Goal: Task Accomplishment & Management: Use online tool/utility

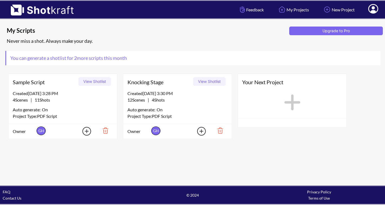
click at [105, 129] on img at bounding box center [103, 130] width 19 height 9
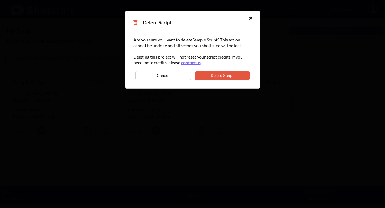
click at [213, 77] on button "Delete Script" at bounding box center [222, 75] width 55 height 9
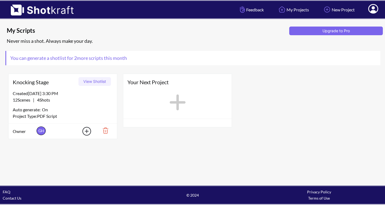
click at [97, 83] on button "View Shotlist" at bounding box center [94, 81] width 32 height 9
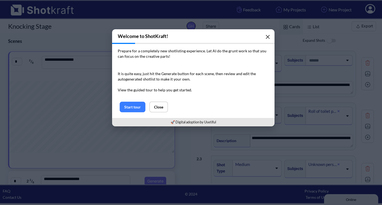
click at [266, 37] on icon "button" at bounding box center [267, 37] width 4 height 4
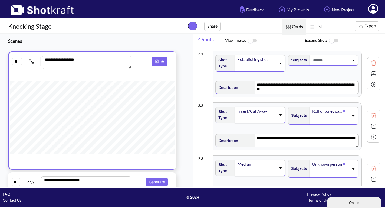
click at [264, 60] on div "Establishing shot" at bounding box center [256, 59] width 39 height 7
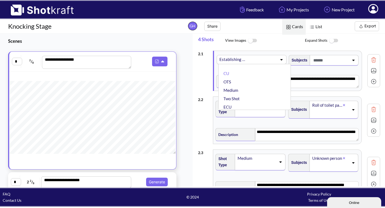
click at [264, 60] on span at bounding box center [262, 60] width 31 height 8
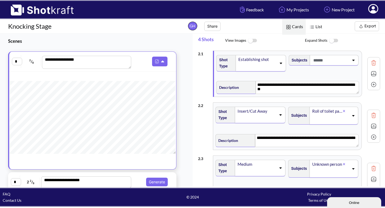
click at [370, 74] on img at bounding box center [374, 74] width 8 height 8
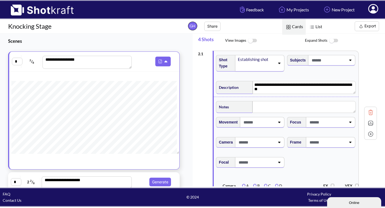
click at [14, 60] on input "*" at bounding box center [17, 62] width 11 height 8
click at [17, 62] on input "*" at bounding box center [17, 62] width 11 height 8
type input "*"
click at [91, 40] on h3 "Scenes" at bounding box center [93, 41] width 171 height 6
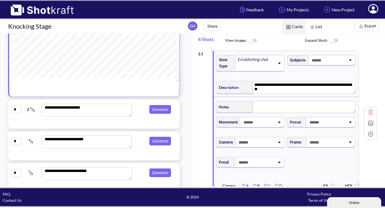
scroll to position [84, 0]
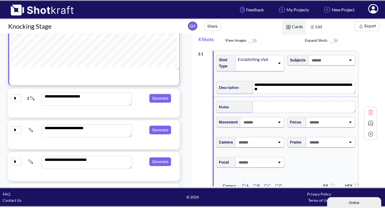
click at [39, 107] on div "**********" at bounding box center [94, 98] width 172 height 20
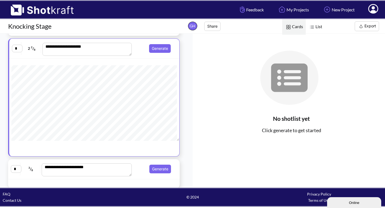
scroll to position [85, 0]
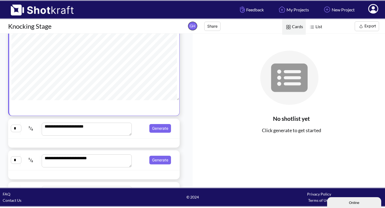
click at [32, 128] on span "3 / 8" at bounding box center [31, 128] width 19 height 9
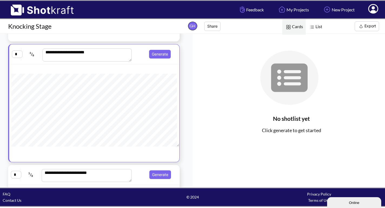
scroll to position [0, 0]
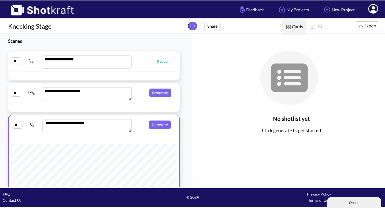
click at [140, 61] on span "Ready" at bounding box center [153, 61] width 39 height 6
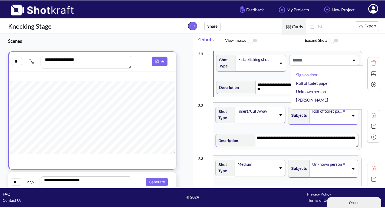
click at [324, 62] on span at bounding box center [320, 60] width 58 height 9
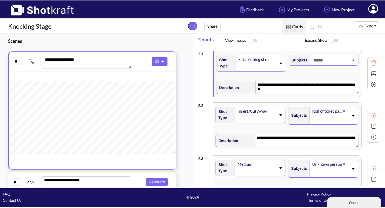
click at [324, 61] on span at bounding box center [330, 60] width 37 height 9
click at [330, 59] on span at bounding box center [330, 60] width 37 height 9
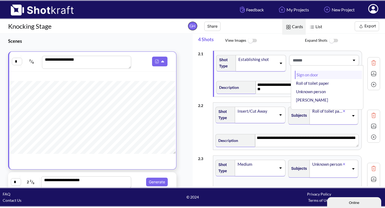
click at [314, 77] on li "Sign on door" at bounding box center [328, 75] width 67 height 8
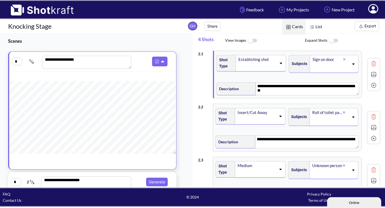
click at [343, 59] on icon at bounding box center [344, 59] width 2 height 2
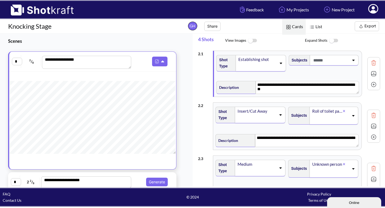
click at [330, 62] on span at bounding box center [330, 60] width 37 height 9
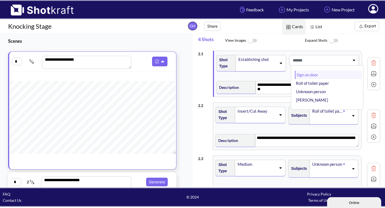
click at [306, 78] on li "Sign on door" at bounding box center [328, 75] width 67 height 8
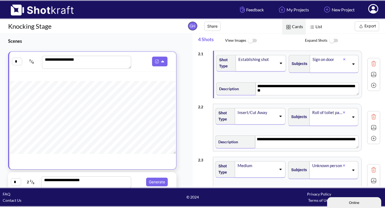
click at [307, 78] on div "Subjects Sign on door" at bounding box center [324, 65] width 73 height 27
click at [367, 101] on div "**********" at bounding box center [289, 127] width 182 height 53
click at [272, 118] on span at bounding box center [257, 120] width 39 height 8
click at [289, 99] on div "**********" at bounding box center [289, 74] width 182 height 53
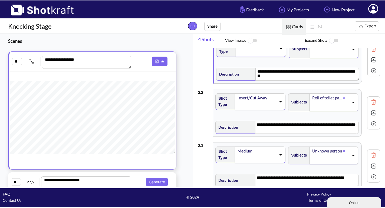
scroll to position [22, 0]
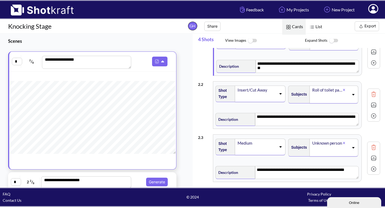
click at [274, 98] on span at bounding box center [256, 98] width 39 height 8
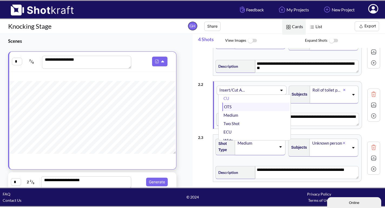
scroll to position [0, 0]
click at [319, 111] on div "**********" at bounding box center [287, 118] width 145 height 17
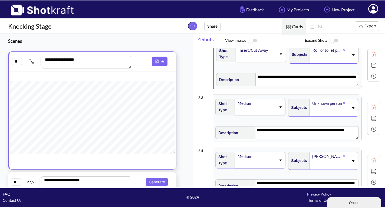
scroll to position [71, 0]
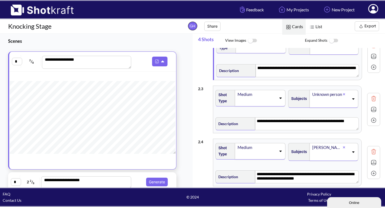
click at [373, 99] on img at bounding box center [374, 98] width 8 height 8
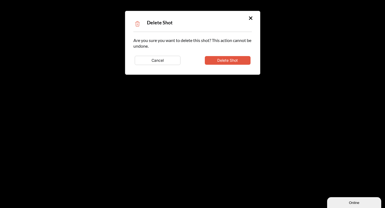
click at [243, 61] on button "Delete Shot" at bounding box center [228, 60] width 46 height 9
type textarea "**********"
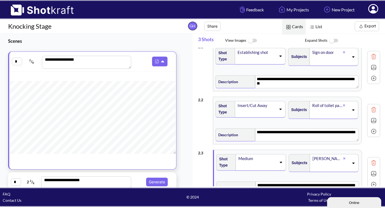
scroll to position [24, 0]
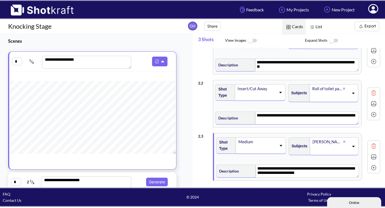
click at [352, 116] on textarea "**********" at bounding box center [307, 117] width 104 height 13
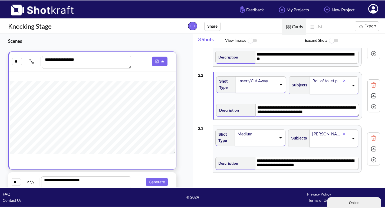
scroll to position [42, 0]
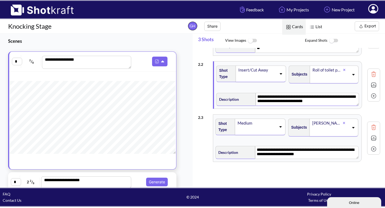
click at [315, 102] on textarea "**********" at bounding box center [307, 99] width 103 height 13
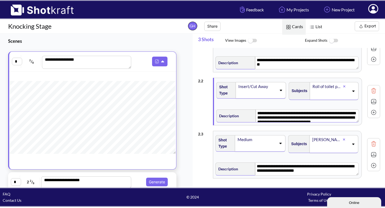
scroll to position [27, 0]
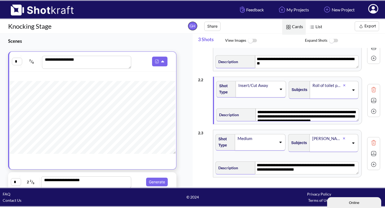
click at [277, 118] on textarea "**********" at bounding box center [307, 114] width 103 height 13
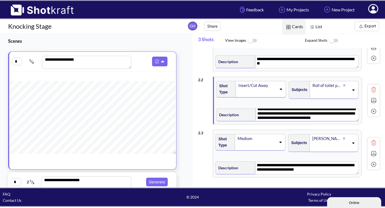
scroll to position [4, 0]
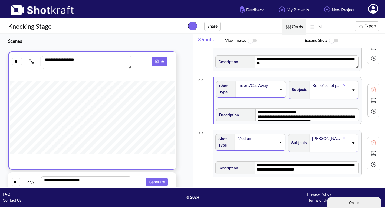
click at [291, 115] on textarea "**********" at bounding box center [307, 114] width 103 height 13
drag, startPoint x: 305, startPoint y: 113, endPoint x: 264, endPoint y: 114, distance: 40.9
click at [264, 114] on textarea "**********" at bounding box center [307, 114] width 103 height 13
click at [256, 118] on textarea "**********" at bounding box center [307, 114] width 103 height 13
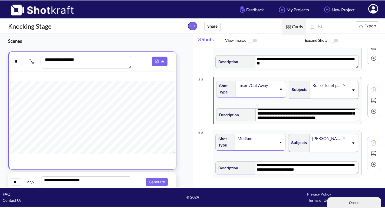
scroll to position [0, 0]
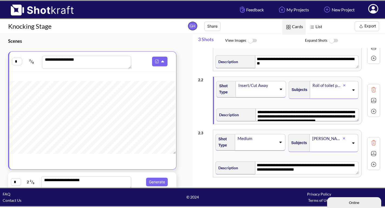
click at [256, 112] on textarea "**********" at bounding box center [307, 114] width 103 height 13
paste textarea "**********"
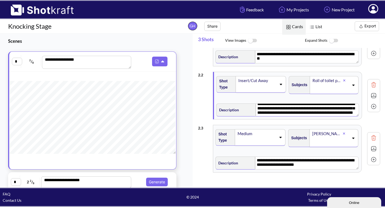
scroll to position [42, 0]
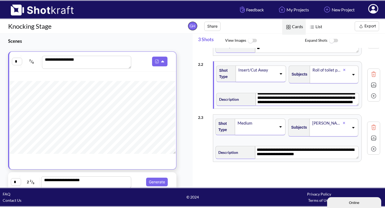
click at [370, 128] on img at bounding box center [374, 127] width 8 height 8
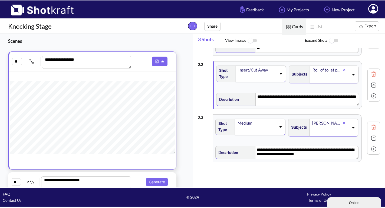
scroll to position [0, 0]
type textarea "**********"
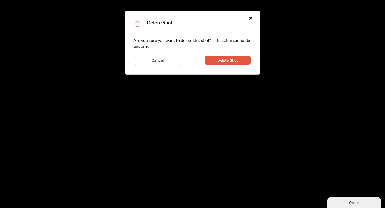
click at [241, 61] on button "Delete Shot" at bounding box center [228, 60] width 46 height 9
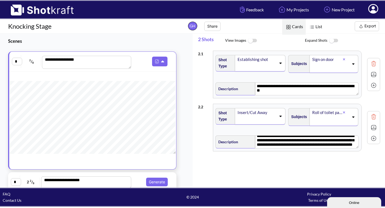
click at [299, 174] on div "**********" at bounding box center [291, 117] width 187 height 138
click at [364, 28] on button "Export" at bounding box center [367, 26] width 24 height 10
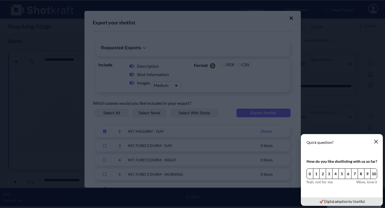
click at [376, 137] on button "button" at bounding box center [376, 141] width 11 height 11
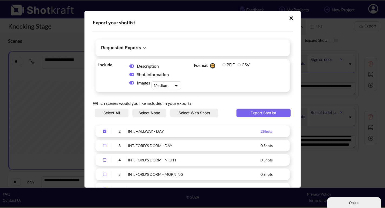
click at [172, 86] on div "Medium" at bounding box center [162, 85] width 20 height 7
click at [164, 86] on div "Medium" at bounding box center [161, 86] width 19 height 6
click at [170, 84] on div "Upload Script" at bounding box center [161, 86] width 19 height 6
click at [134, 84] on span "Upload Script" at bounding box center [132, 83] width 10 height 6
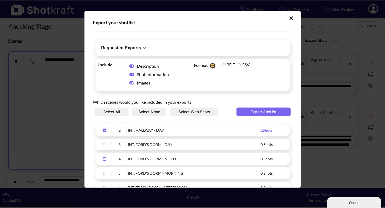
click at [289, 18] on icon "Upload Script" at bounding box center [291, 17] width 4 height 5
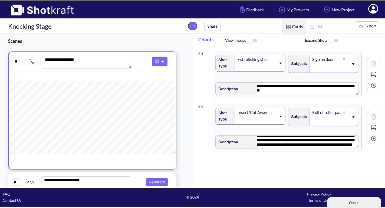
click at [370, 71] on img at bounding box center [374, 74] width 8 height 8
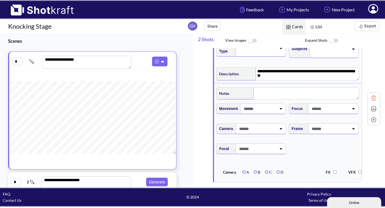
scroll to position [9, 0]
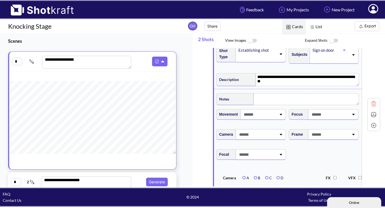
click at [270, 133] on span at bounding box center [257, 134] width 39 height 9
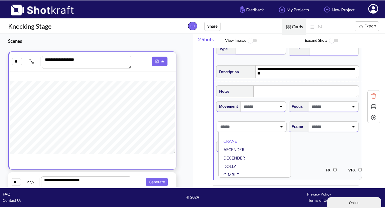
scroll to position [29, 0]
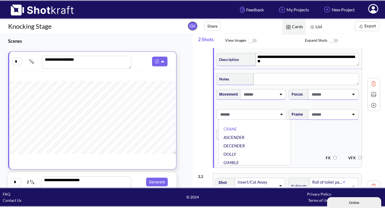
click at [260, 116] on span at bounding box center [248, 114] width 58 height 9
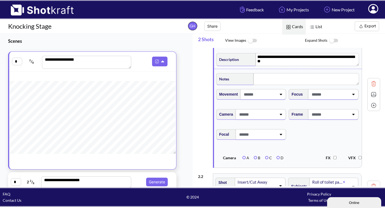
click at [325, 115] on span at bounding box center [329, 114] width 39 height 9
click at [325, 115] on span at bounding box center [320, 114] width 58 height 9
click at [319, 97] on span at bounding box center [329, 94] width 39 height 9
click at [320, 96] on span at bounding box center [329, 94] width 39 height 9
click at [330, 94] on span at bounding box center [329, 94] width 39 height 9
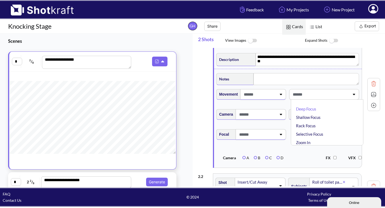
click at [336, 94] on span at bounding box center [320, 94] width 58 height 9
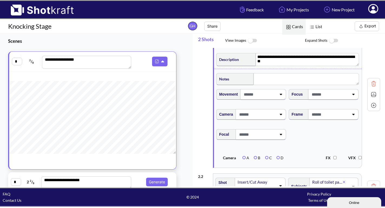
click at [272, 134] on span at bounding box center [257, 134] width 39 height 9
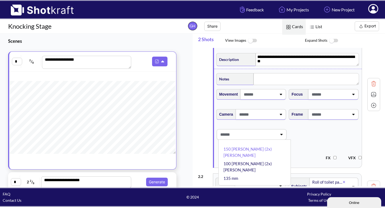
click at [274, 134] on span at bounding box center [248, 134] width 58 height 9
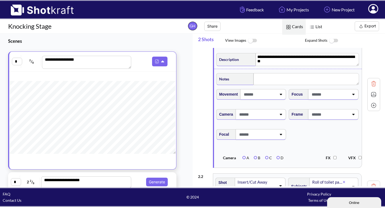
click at [269, 97] on span at bounding box center [259, 94] width 34 height 9
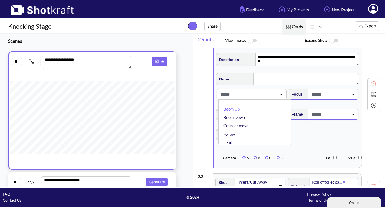
click at [272, 95] on span at bounding box center [248, 94] width 58 height 9
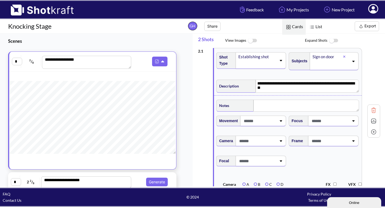
scroll to position [0, 0]
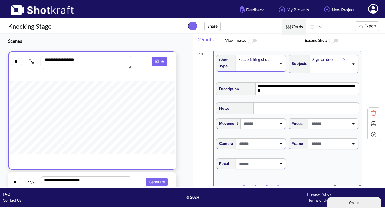
click at [272, 125] on span at bounding box center [259, 123] width 34 height 9
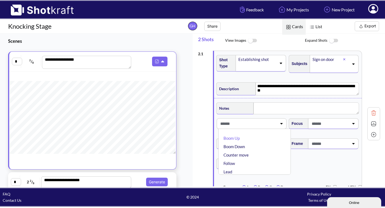
click at [279, 123] on icon at bounding box center [281, 123] width 7 height 4
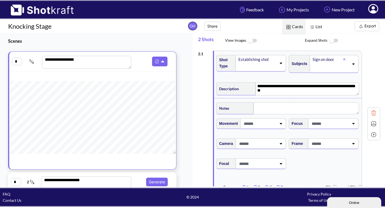
click at [371, 125] on img at bounding box center [374, 124] width 8 height 8
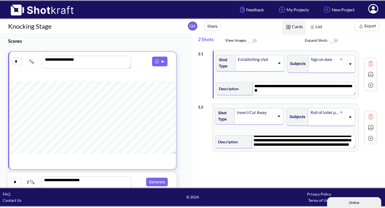
click at [366, 28] on button "Export" at bounding box center [367, 26] width 24 height 10
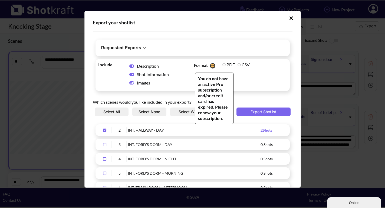
click at [225, 64] on label "PDF" at bounding box center [228, 64] width 12 height 5
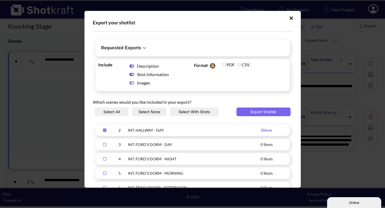
click at [246, 96] on div "Which scenes would you like included in your export?" at bounding box center [193, 101] width 200 height 14
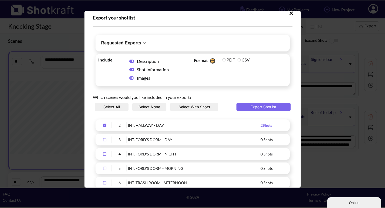
scroll to position [8, 0]
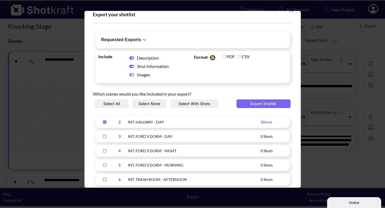
click at [104, 122] on icon "Upload Script" at bounding box center [104, 122] width 9 height 4
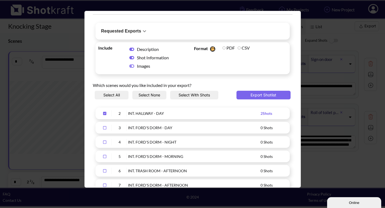
scroll to position [34, 0]
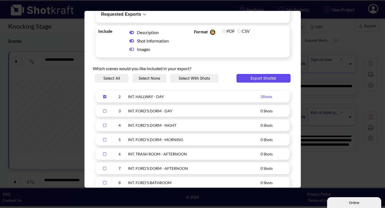
click at [259, 81] on button "Export Shotlist" at bounding box center [263, 78] width 54 height 9
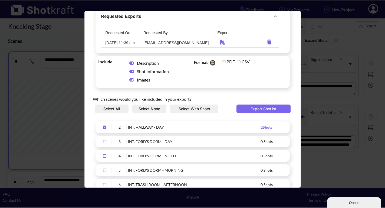
click at [210, 25] on button "Requested Exports" at bounding box center [190, 16] width 186 height 18
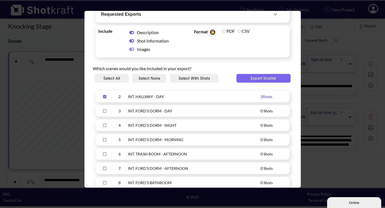
click at [187, 13] on span "Requested Exports" at bounding box center [186, 15] width 171 height 8
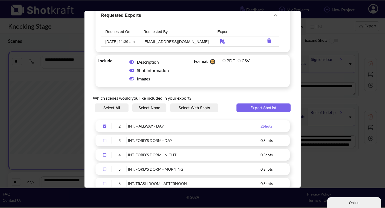
scroll to position [0, 0]
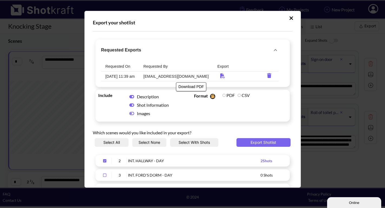
click at [218, 76] on icon "Download PDF" at bounding box center [223, 75] width 10 height 5
click at [264, 73] on icon "requested-exports" at bounding box center [269, 75] width 10 height 5
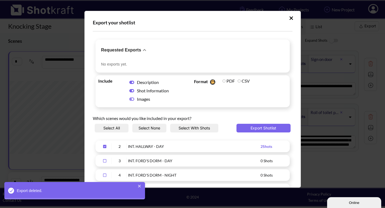
click at [291, 19] on button "Upload Script" at bounding box center [291, 18] width 9 height 9
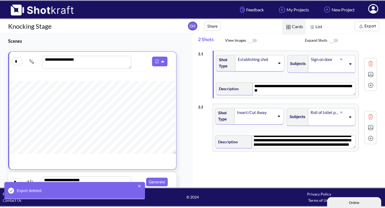
click at [371, 8] on icon at bounding box center [373, 8] width 10 height 9
click at [352, 18] on link "My Profile" at bounding box center [358, 19] width 45 height 9
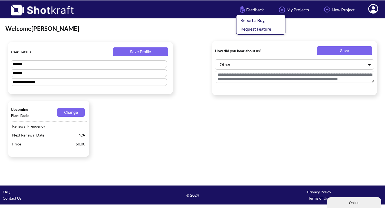
click at [255, 11] on span "Feedback Report a Bug Request Feature" at bounding box center [251, 9] width 25 height 6
